Goal: Task Accomplishment & Management: Complete application form

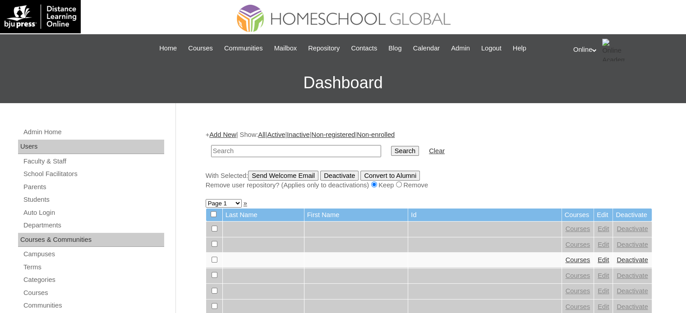
click at [244, 149] on input "text" at bounding box center [296, 151] width 170 height 12
type input "toledo"
click at [391, 146] on input "Search" at bounding box center [405, 151] width 28 height 10
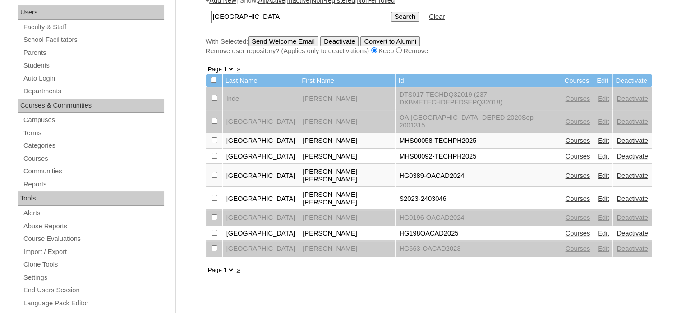
scroll to position [135, 0]
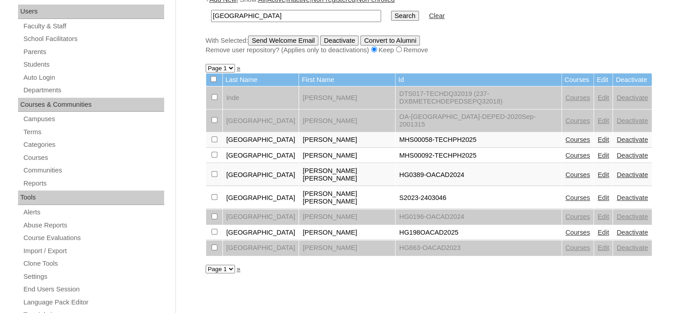
click at [566, 229] on link "Courses" at bounding box center [578, 232] width 25 height 7
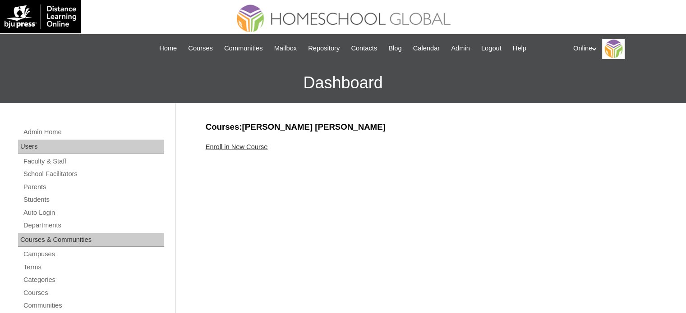
click at [257, 143] on link "Enroll in New Course" at bounding box center [237, 146] width 62 height 7
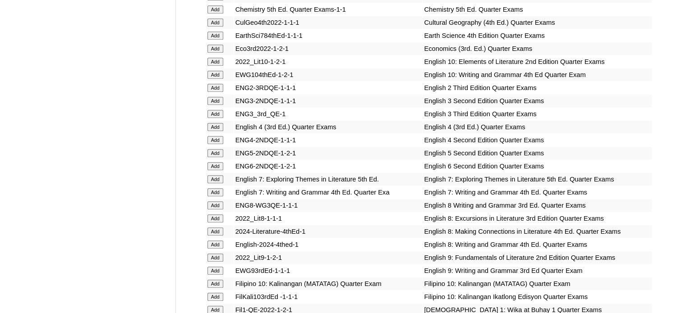
scroll to position [902, 0]
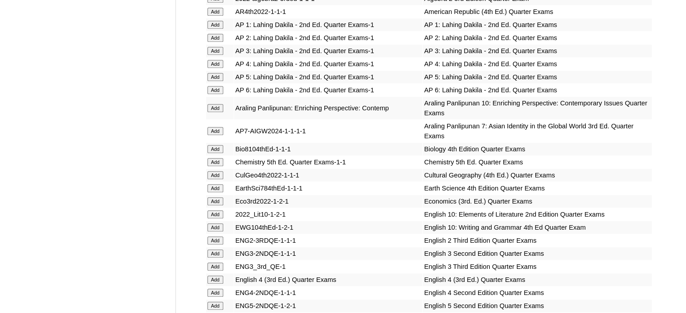
scroll to position [676, 0]
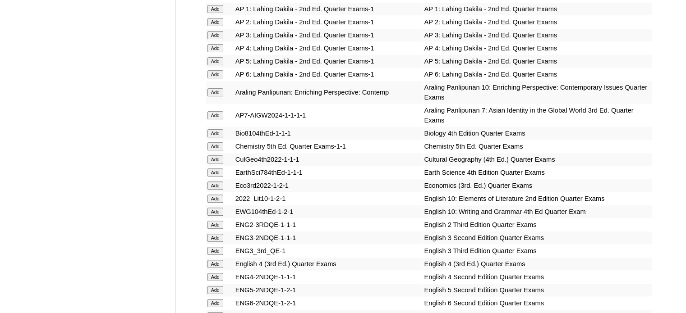
scroll to position [767, 0]
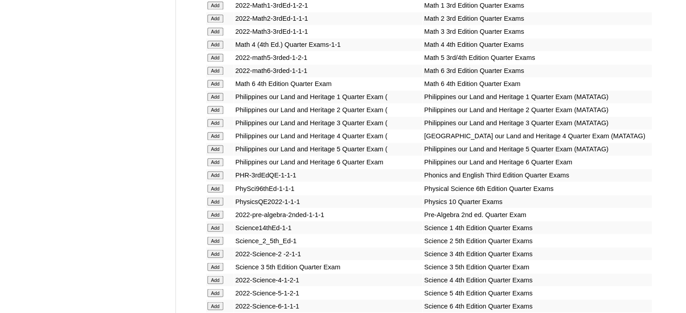
scroll to position [1533, 0]
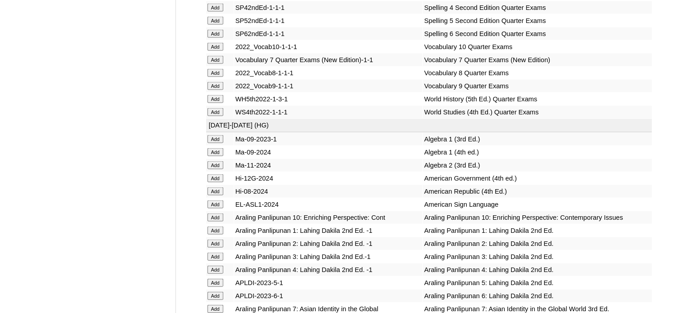
scroll to position [1894, 0]
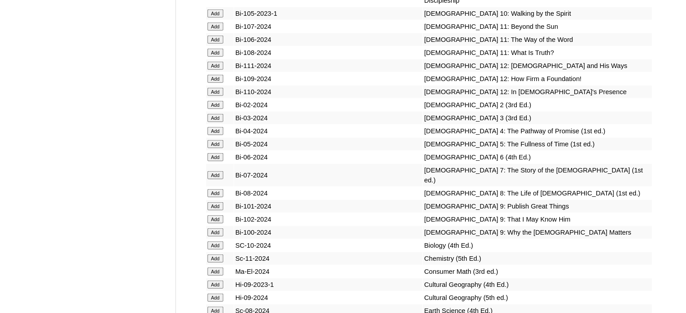
scroll to position [2255, 0]
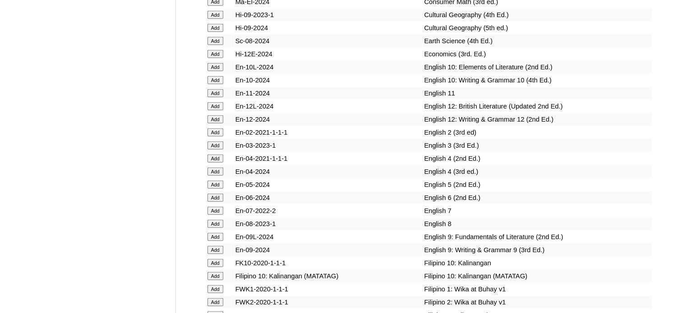
scroll to position [2525, 0]
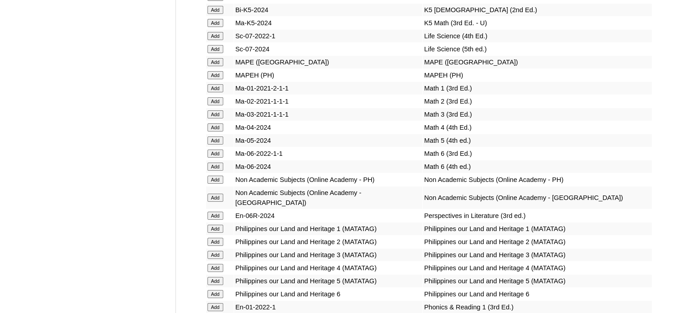
scroll to position [3247, 0]
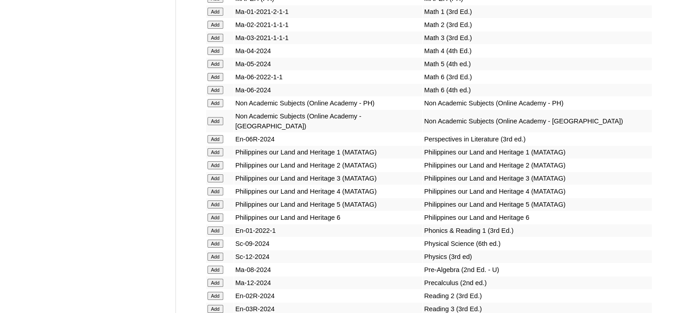
scroll to position [3337, 0]
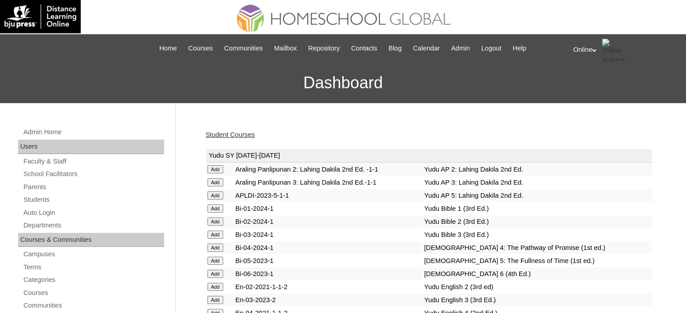
drag, startPoint x: 245, startPoint y: 128, endPoint x: 245, endPoint y: 132, distance: 4.5
click at [245, 132] on link "Student Courses" at bounding box center [230, 134] width 49 height 7
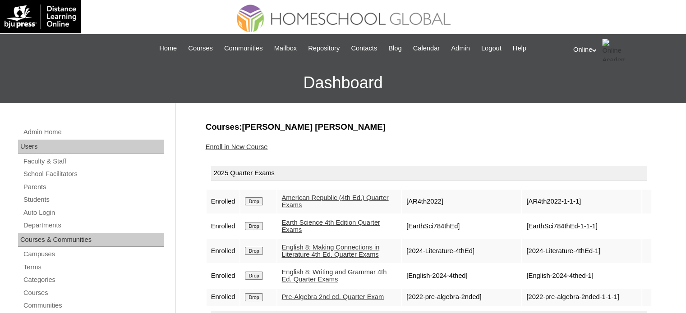
click at [251, 147] on link "Enroll in New Course" at bounding box center [237, 146] width 62 height 7
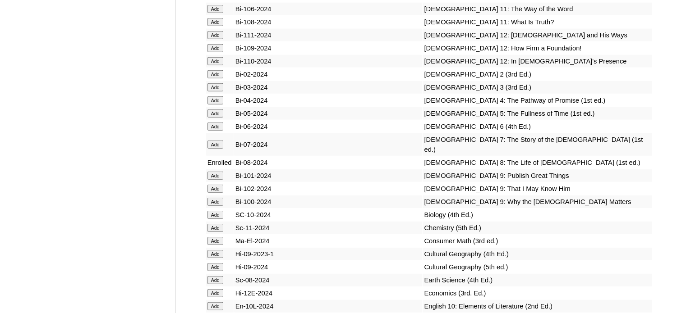
scroll to position [2435, 0]
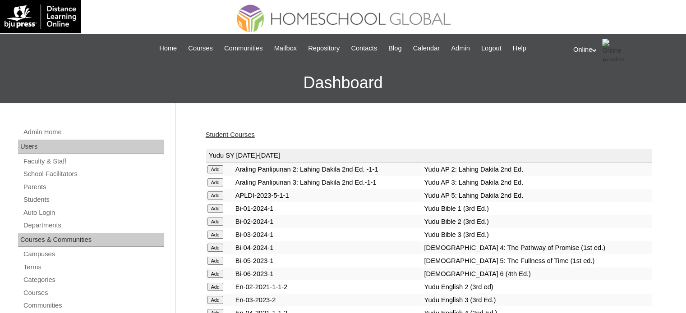
click at [232, 135] on link "Student Courses" at bounding box center [230, 134] width 49 height 7
